Goal: Book appointment/travel/reservation

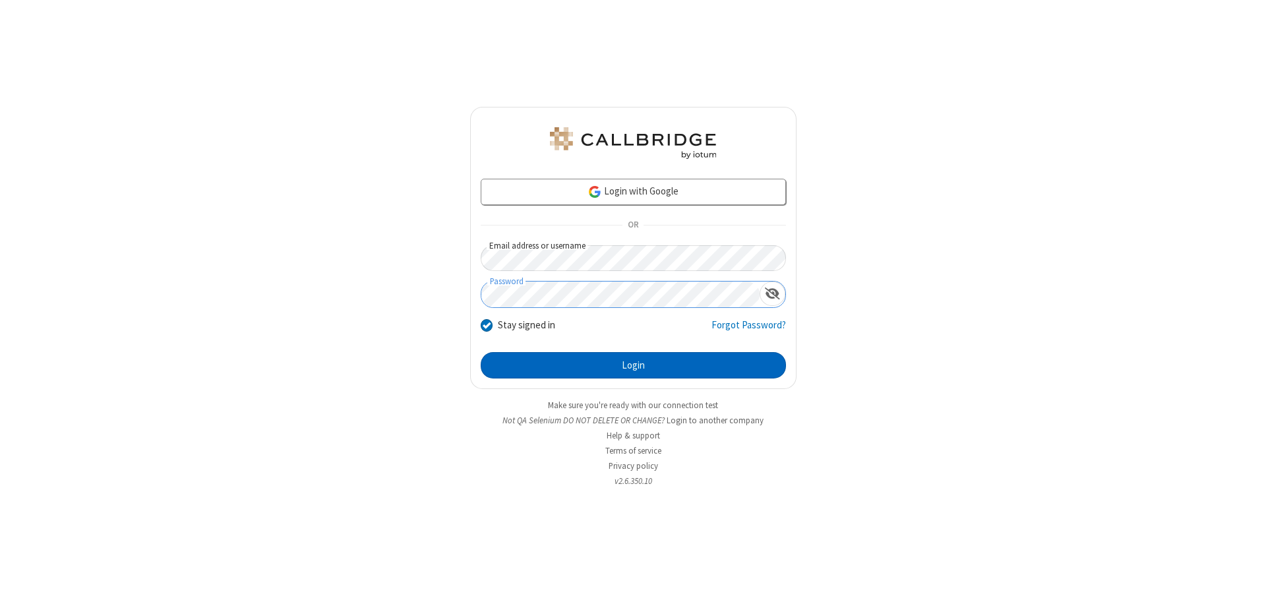
click at [633, 365] on button "Login" at bounding box center [633, 365] width 305 height 26
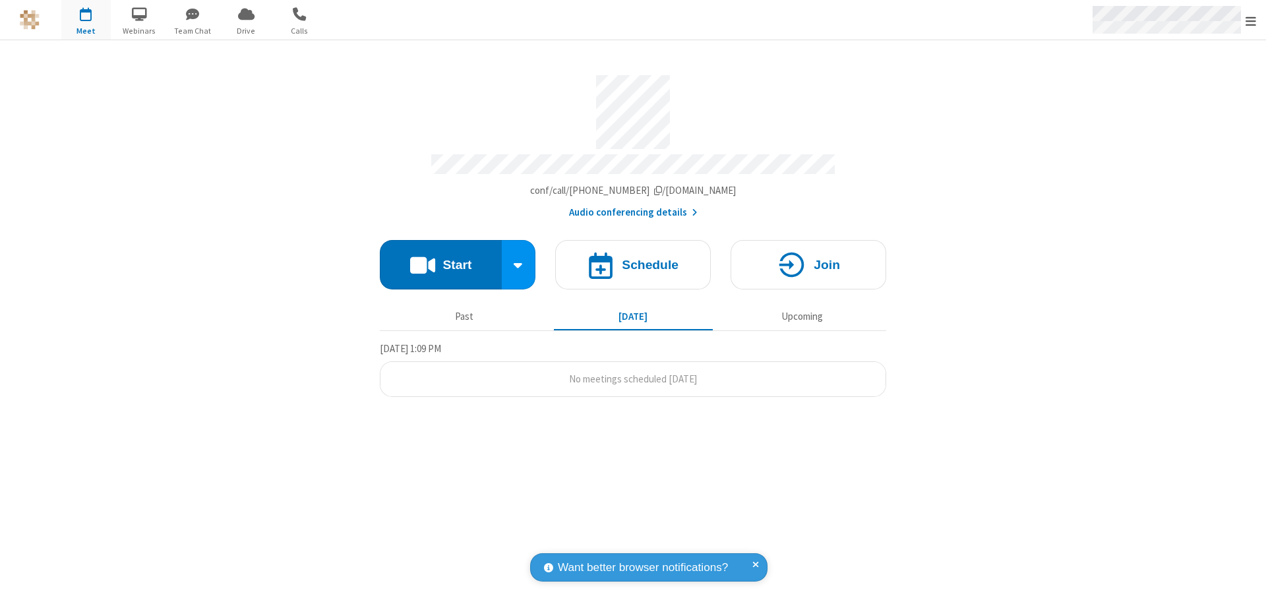
click at [1251, 20] on span "Open menu" at bounding box center [1250, 21] width 11 height 13
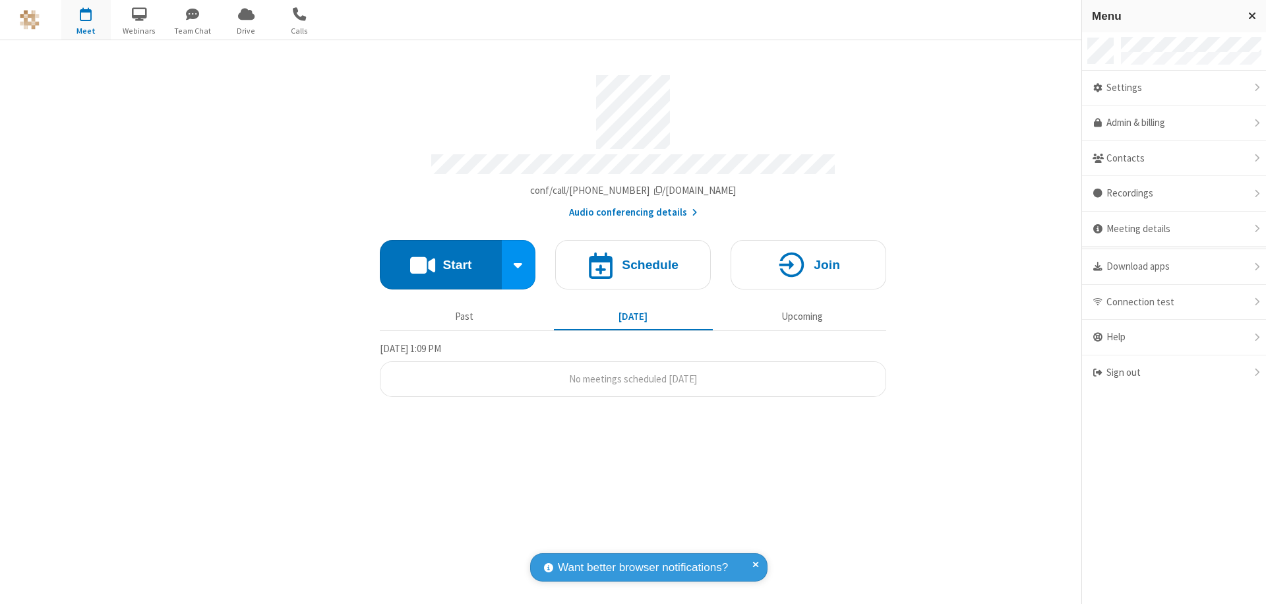
click at [86, 20] on span "button" at bounding box center [85, 14] width 49 height 22
click at [633, 258] on h4 "Schedule" at bounding box center [650, 264] width 57 height 13
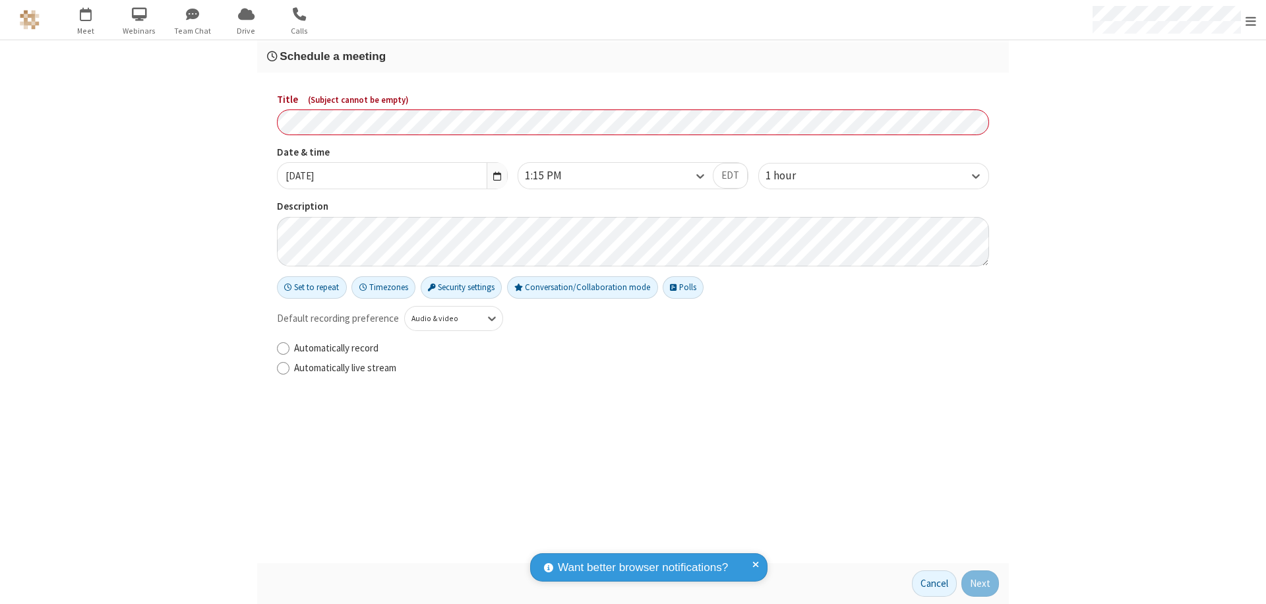
click at [633, 56] on h3 "Schedule a meeting" at bounding box center [633, 56] width 732 height 13
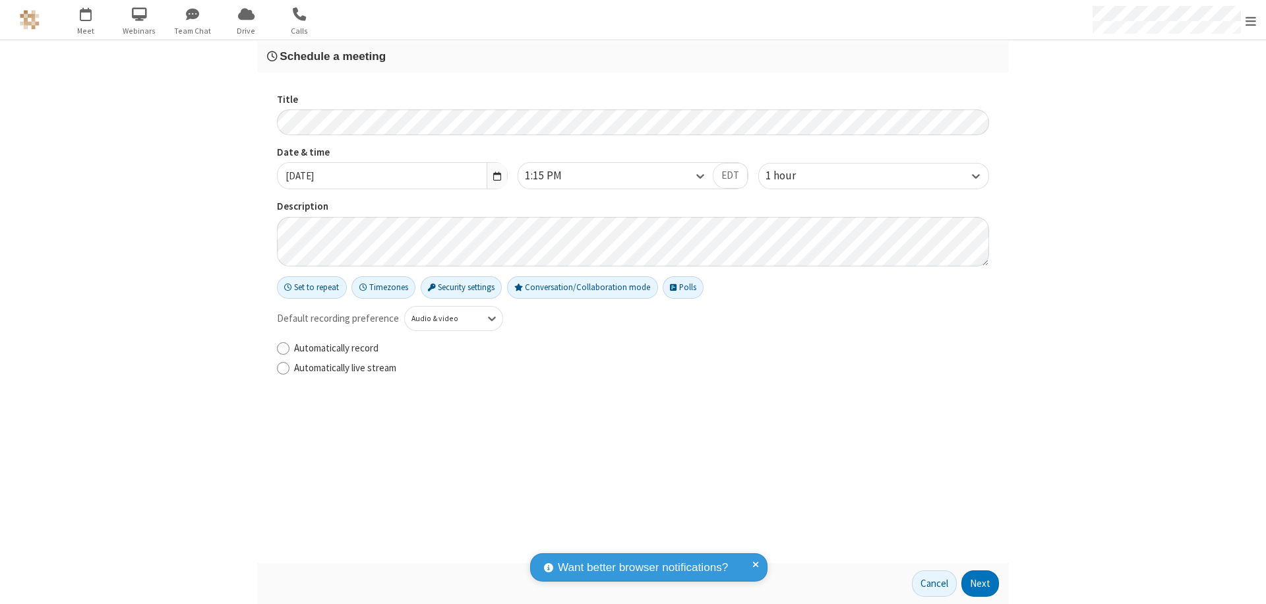
click at [980, 584] on button "Next" at bounding box center [980, 583] width 38 height 26
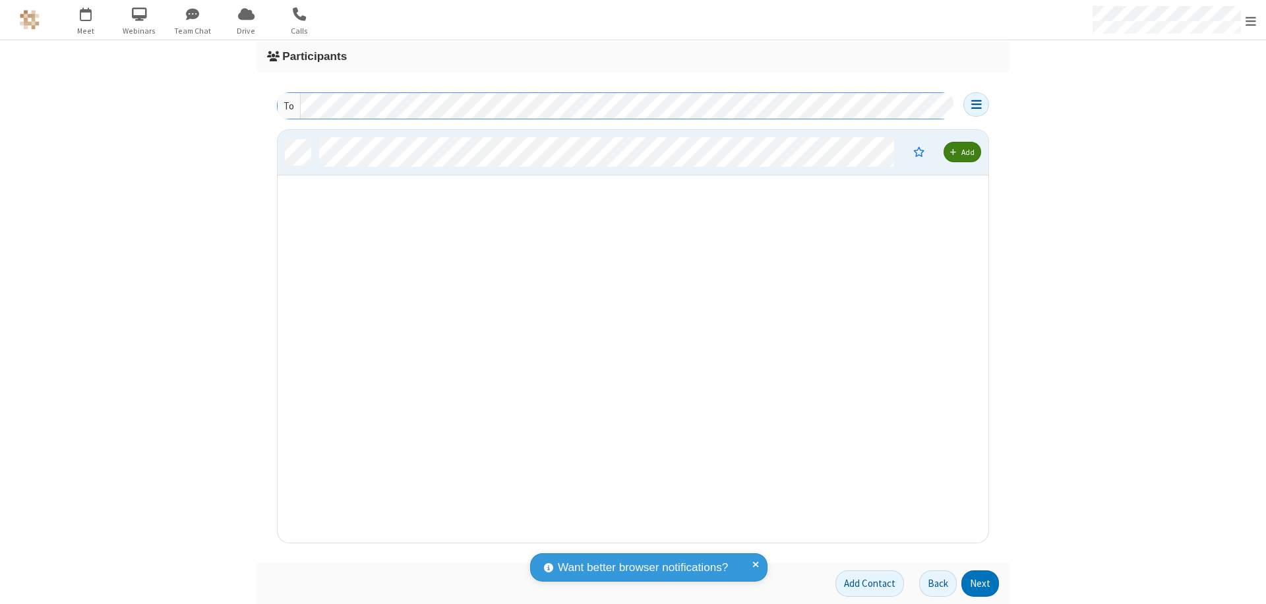
scroll to position [403, 701]
click at [980, 584] on button "Next" at bounding box center [980, 583] width 38 height 26
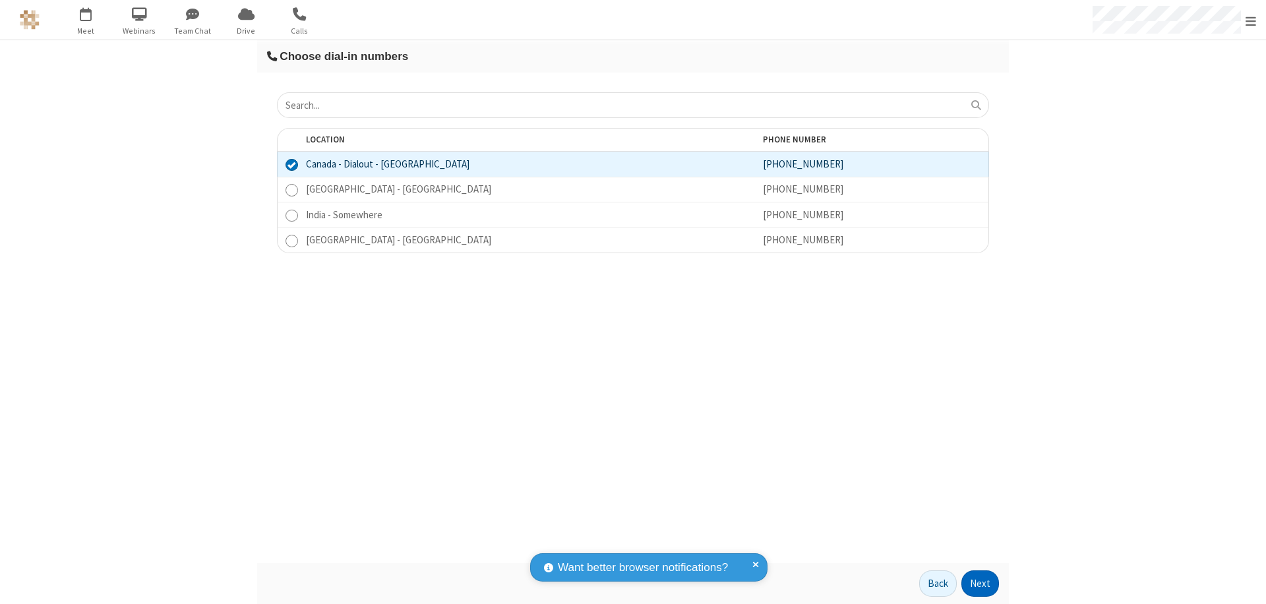
click at [980, 584] on button "Next" at bounding box center [980, 583] width 38 height 26
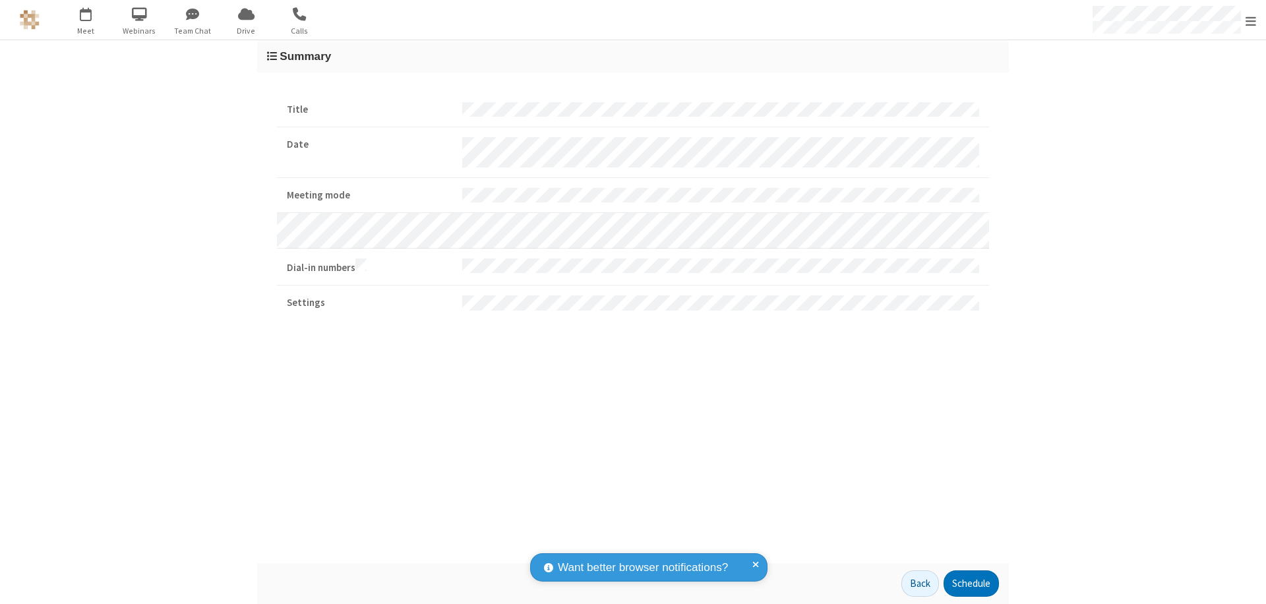
click at [971, 584] on button "Schedule" at bounding box center [971, 583] width 55 height 26
